Goal: Task Accomplishment & Management: Manage account settings

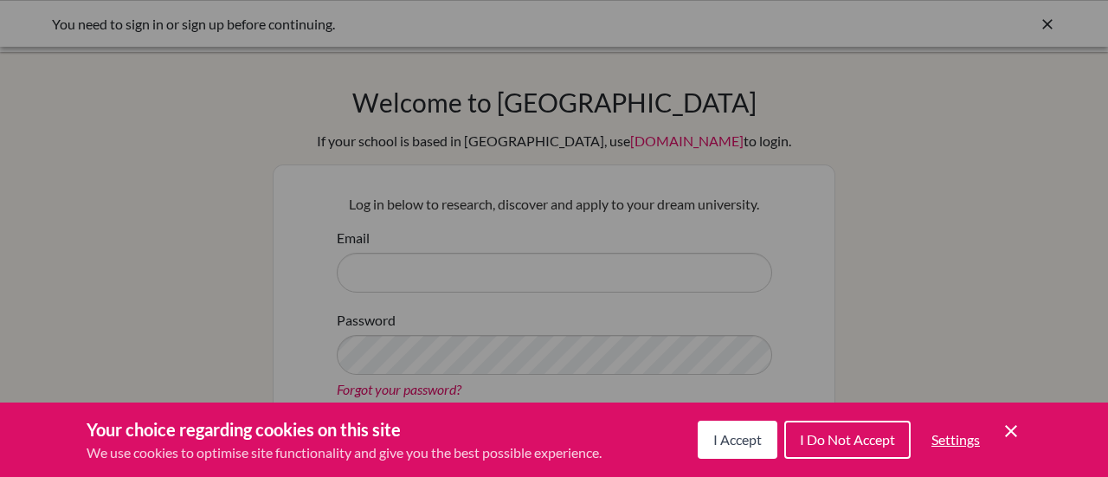
scroll to position [202, 0]
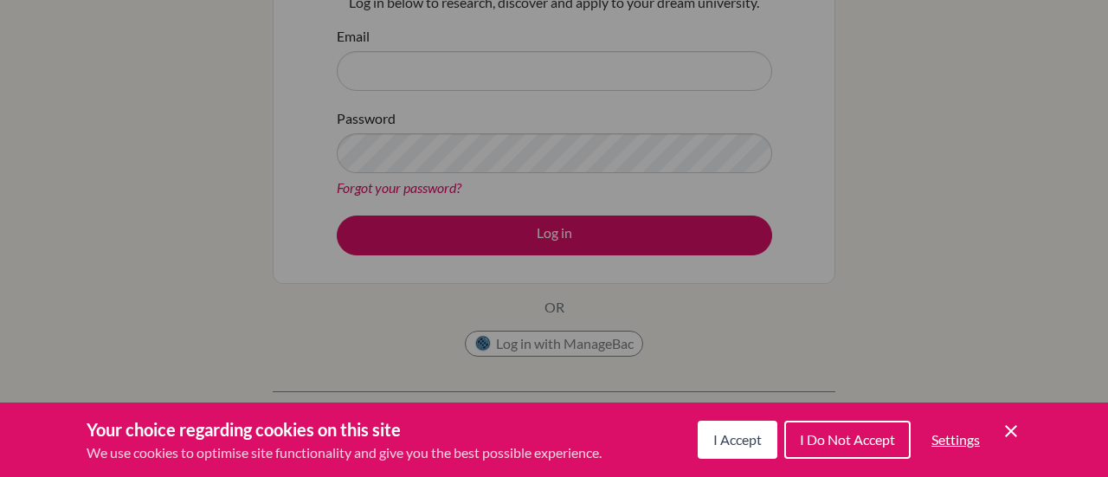
click at [998, 430] on div "I Accept I Do Not Accept Settings Cookie Control Close Icon" at bounding box center [860, 439] width 324 height 45
click at [1011, 432] on icon "Cookie Control Close Icon" at bounding box center [1011, 431] width 21 height 21
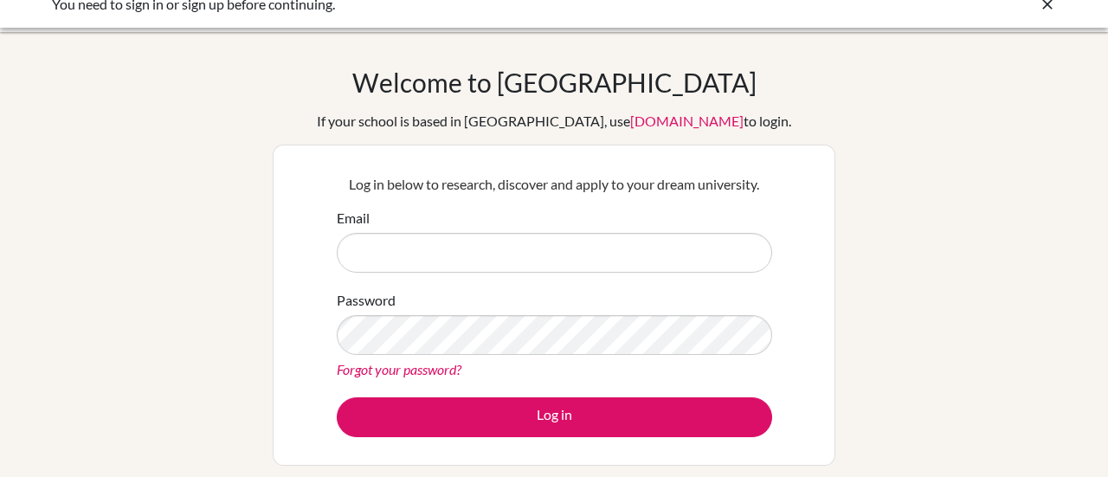
scroll to position [16, 0]
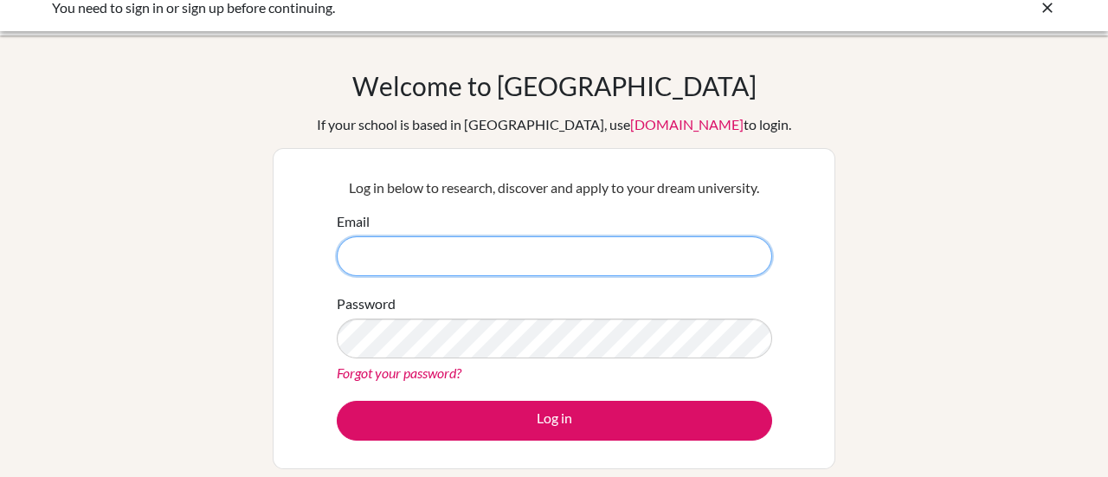
click at [355, 255] on input "Email" at bounding box center [555, 256] width 436 height 40
type input "[EMAIL_ADDRESS][DOMAIN_NAME]"
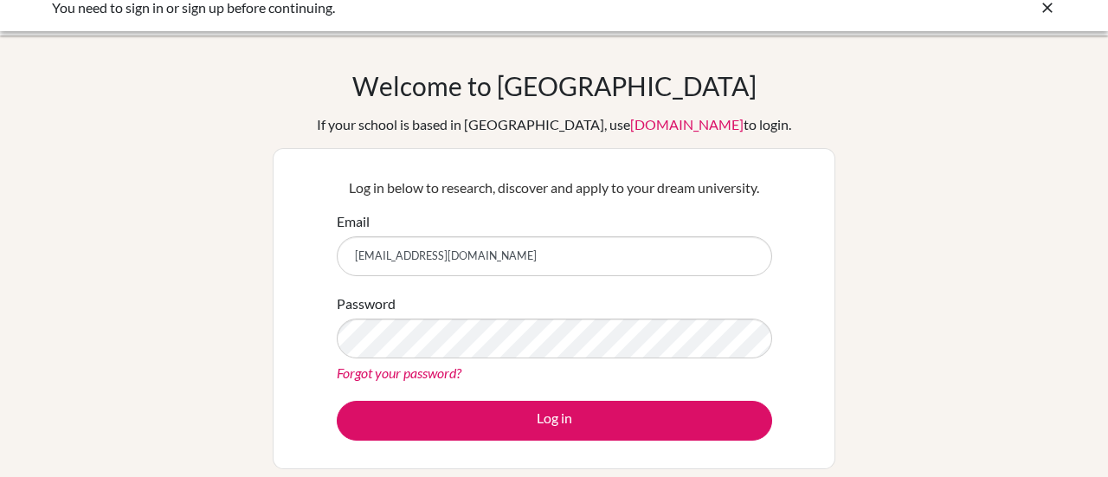
click at [383, 373] on link "Forgot your password?" at bounding box center [399, 373] width 125 height 16
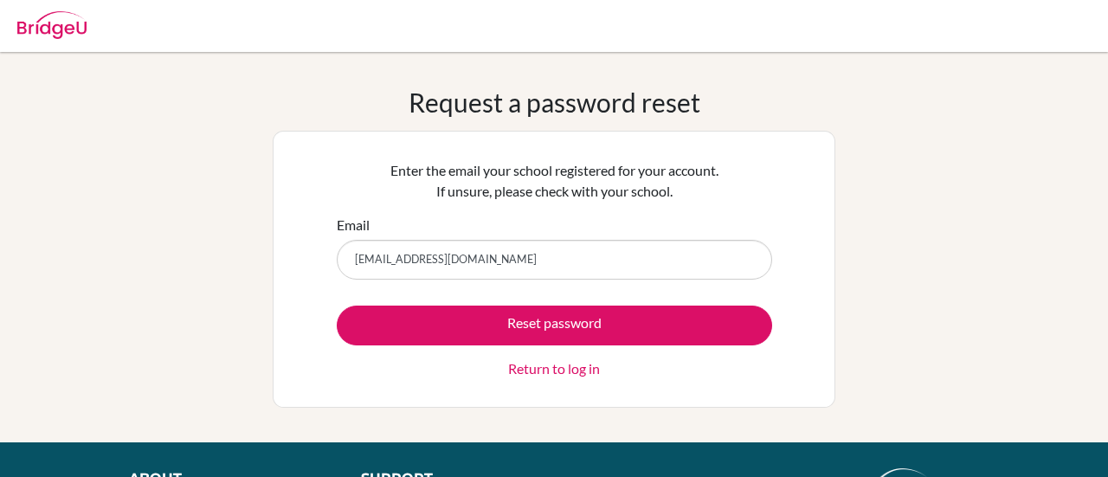
type input "[EMAIL_ADDRESS][DOMAIN_NAME]"
click at [337, 306] on button "Reset password" at bounding box center [555, 326] width 436 height 40
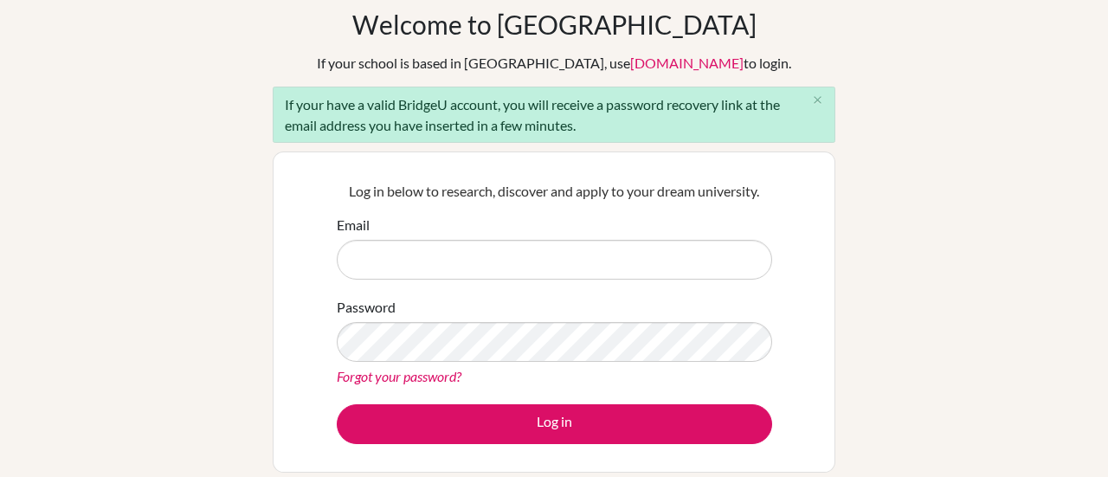
scroll to position [73, 0]
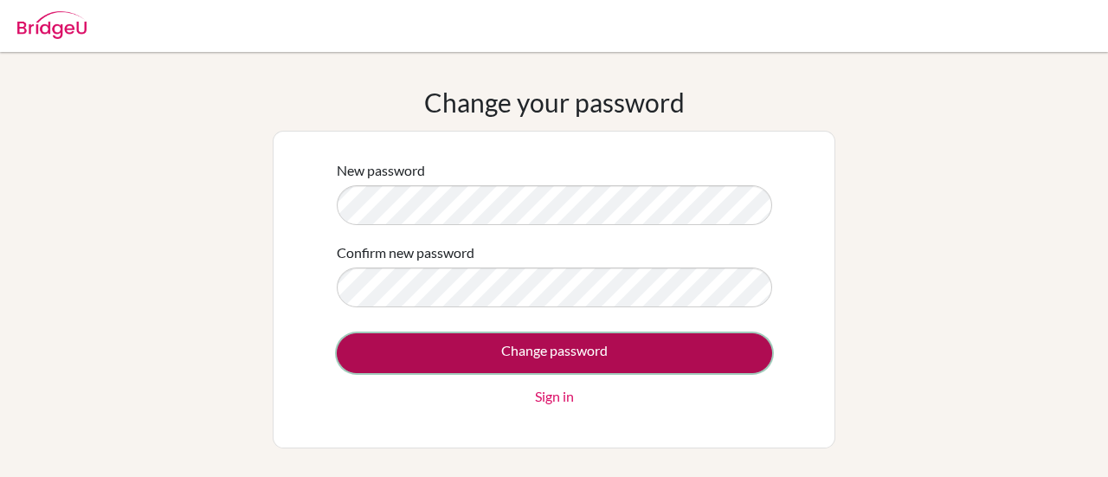
click at [639, 350] on input "Change password" at bounding box center [555, 353] width 436 height 40
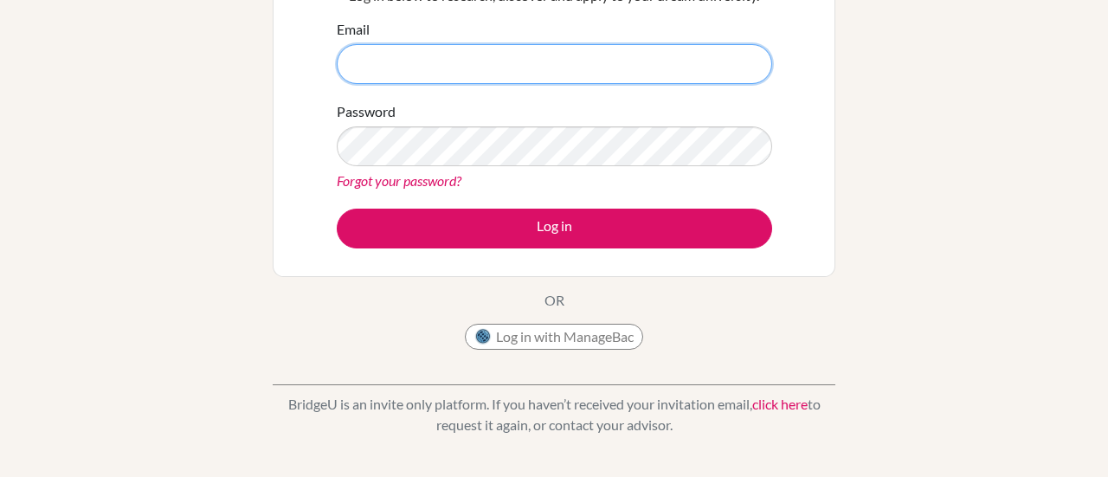
scroll to position [256, 0]
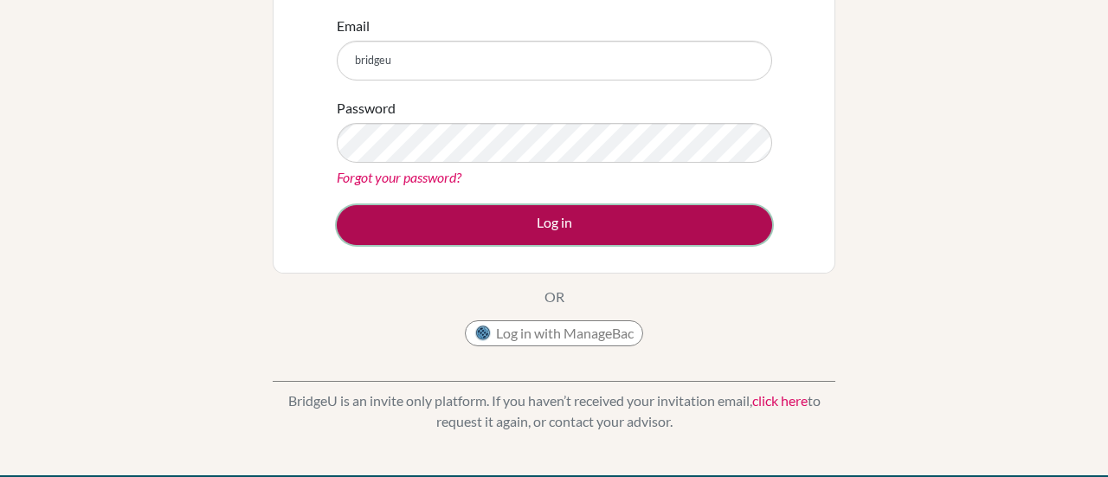
click at [447, 223] on button "Log in" at bounding box center [555, 225] width 436 height 40
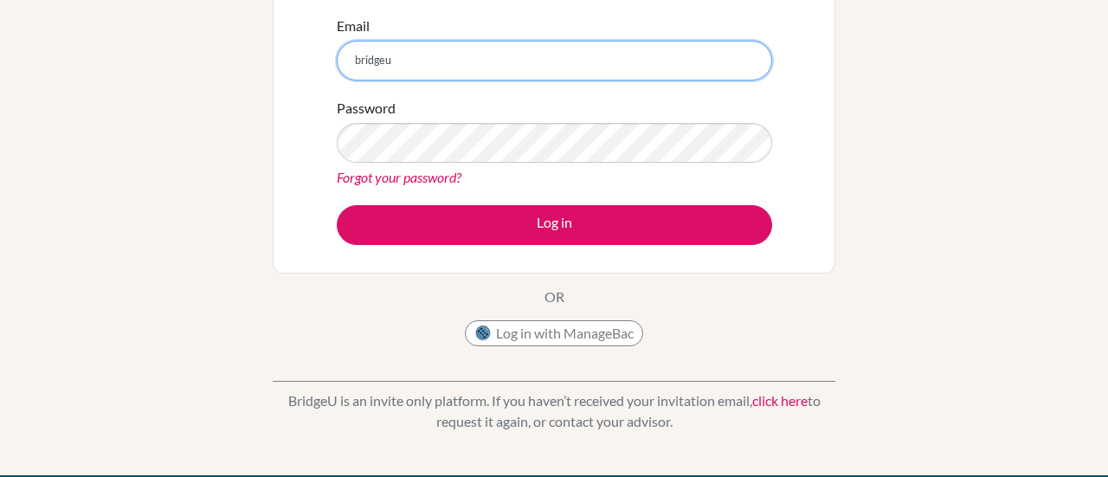
drag, startPoint x: 404, startPoint y: 65, endPoint x: 263, endPoint y: 52, distance: 140.9
click at [263, 52] on div "Welcome to [GEOGRAPHIC_DATA] If your school is based in [GEOGRAPHIC_DATA], use …" at bounding box center [554, 135] width 1108 height 611
type input "[EMAIL_ADDRESS][DOMAIN_NAME]"
click at [337, 205] on button "Log in" at bounding box center [555, 225] width 436 height 40
